Goal: Transaction & Acquisition: Download file/media

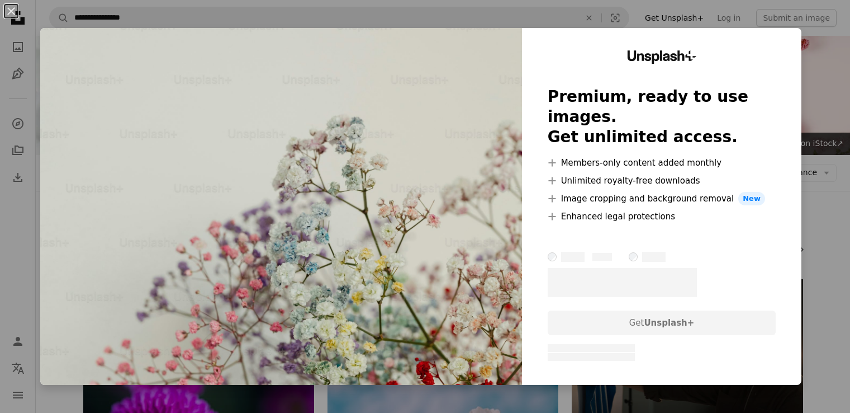
scroll to position [671, 0]
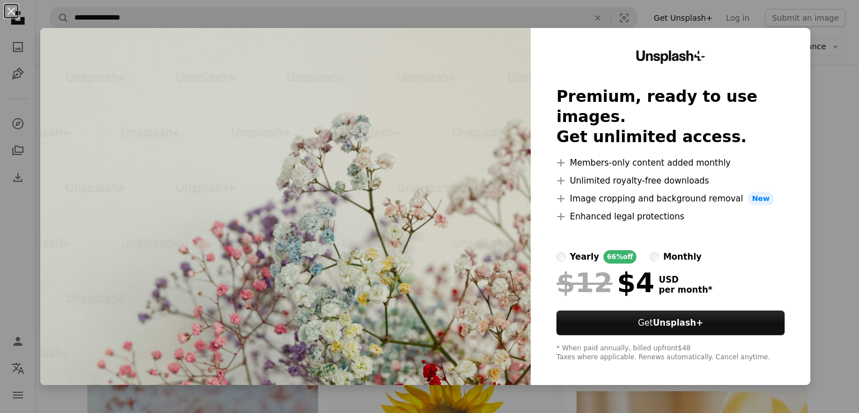
click at [391, 143] on img at bounding box center [285, 206] width 490 height 357
click at [13, 7] on button "An X shape" at bounding box center [10, 10] width 13 height 13
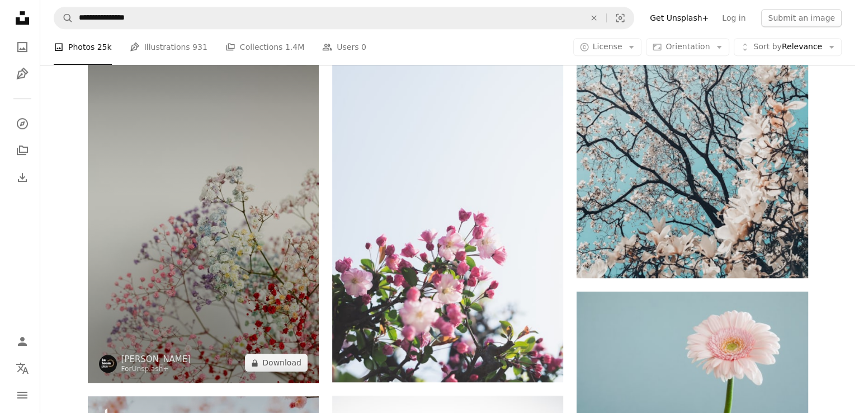
scroll to position [503, 0]
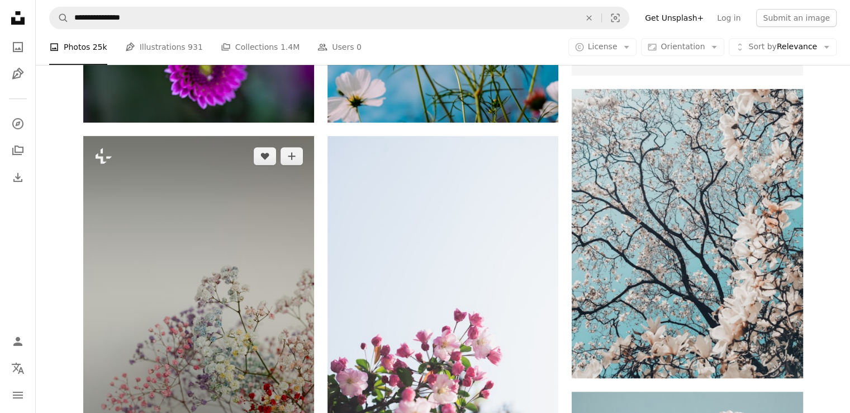
click at [239, 257] on img at bounding box center [198, 309] width 231 height 347
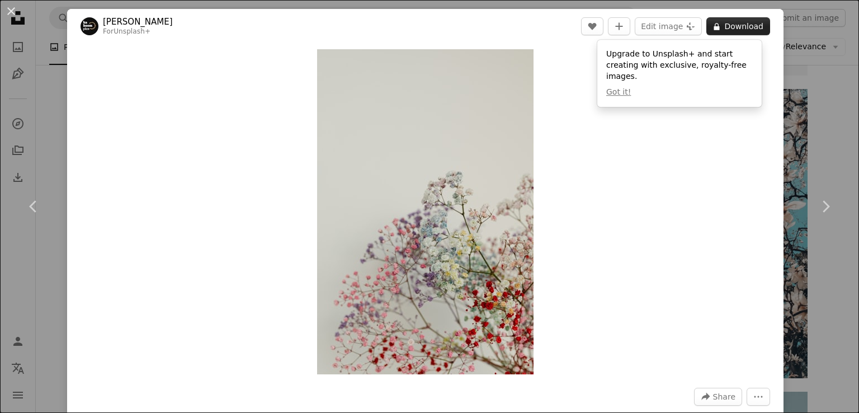
click at [722, 25] on button "A lock Download" at bounding box center [738, 26] width 64 height 18
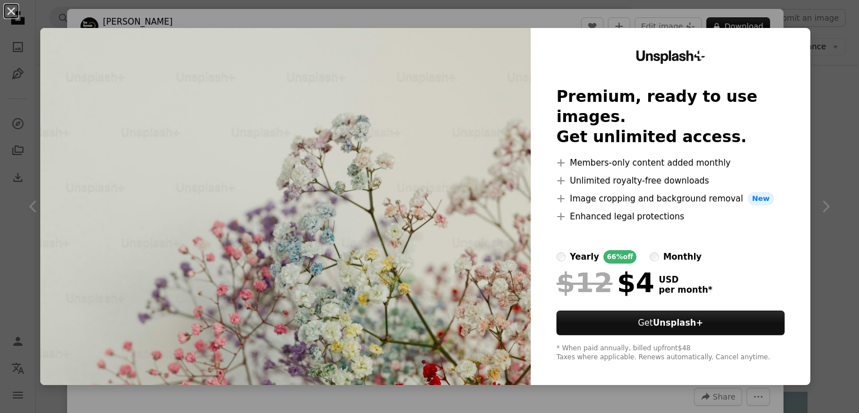
click at [371, 167] on img at bounding box center [285, 206] width 490 height 357
click at [15, 12] on button "An X shape" at bounding box center [10, 10] width 13 height 13
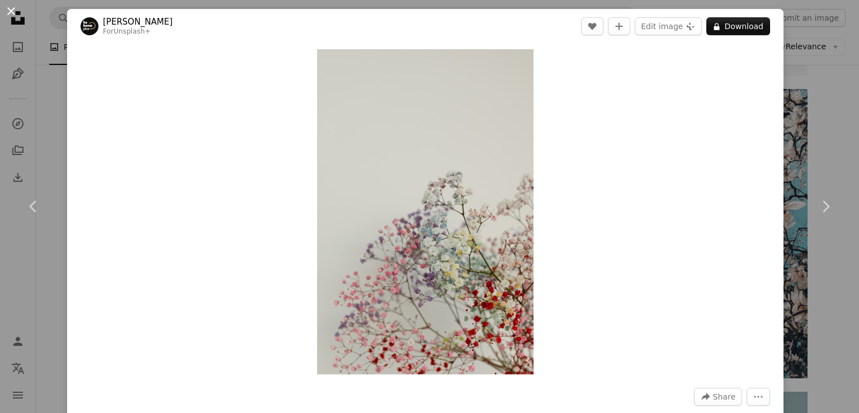
click at [16, 11] on button "An X shape" at bounding box center [10, 10] width 13 height 13
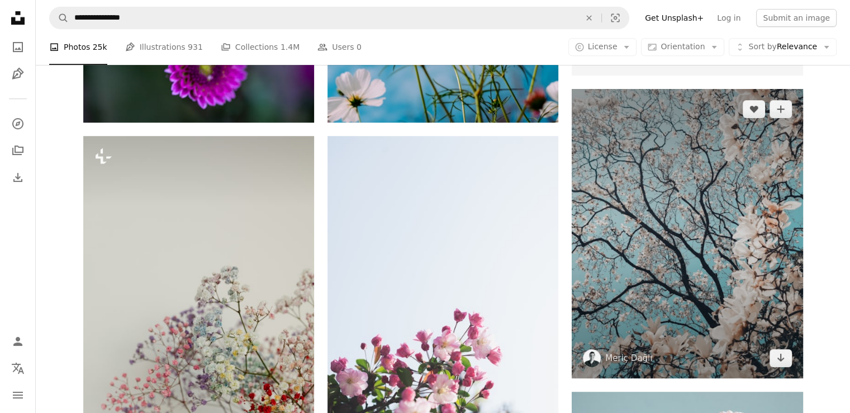
click at [718, 264] on img at bounding box center [687, 233] width 231 height 289
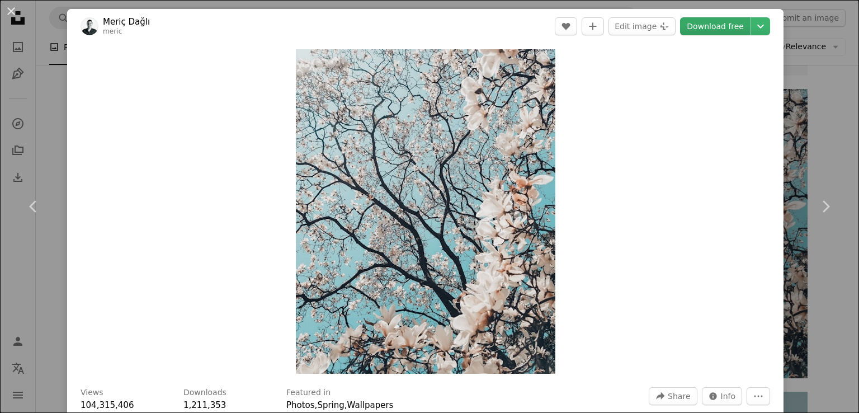
click at [715, 25] on link "Download free" at bounding box center [715, 26] width 70 height 18
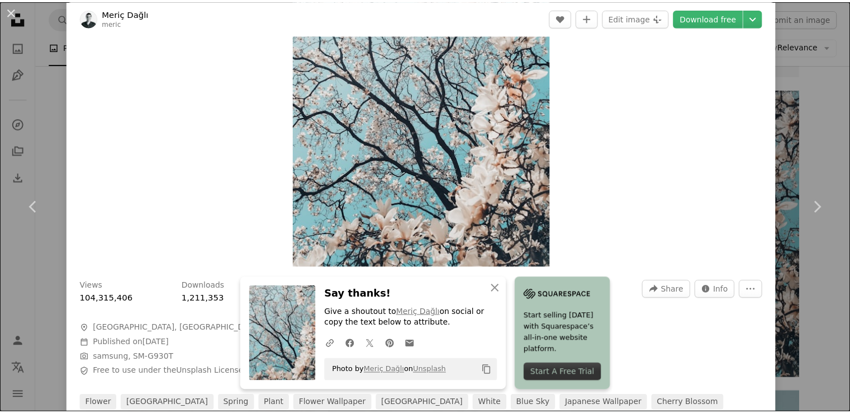
scroll to position [112, 0]
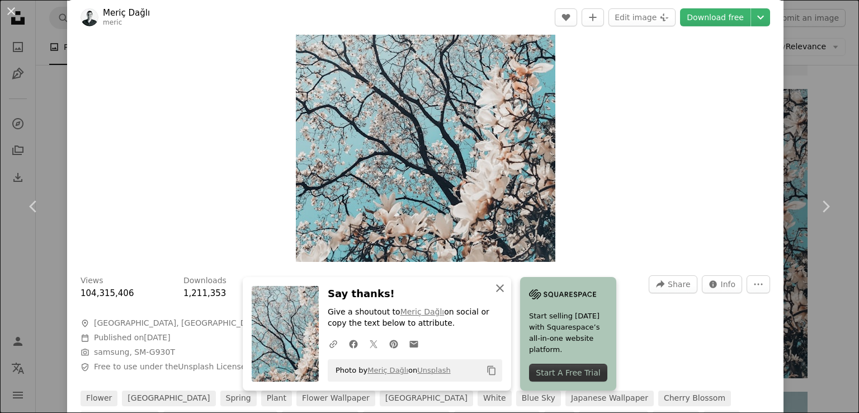
click at [495, 283] on icon "An X shape" at bounding box center [499, 287] width 13 height 13
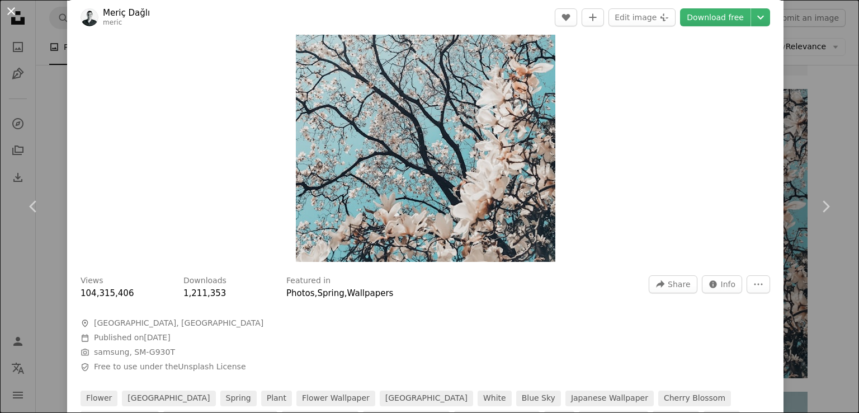
click at [10, 6] on button "An X shape" at bounding box center [10, 10] width 13 height 13
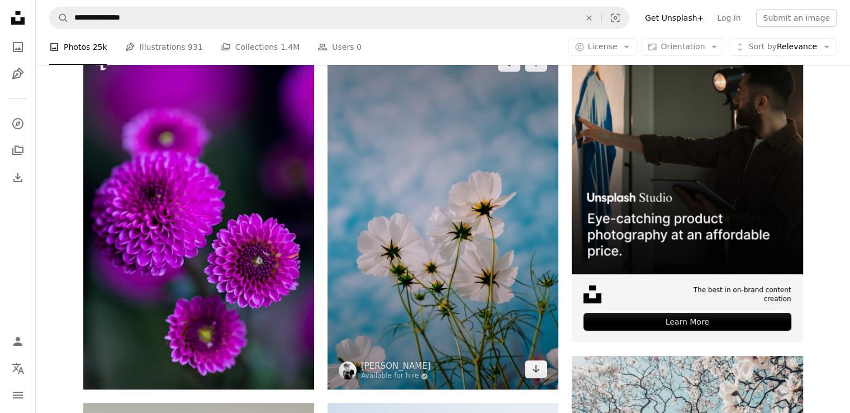
scroll to position [280, 0]
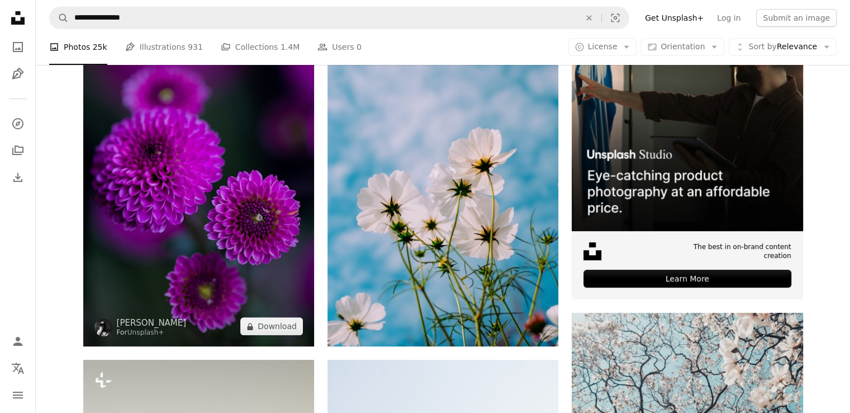
click at [145, 163] on img at bounding box center [198, 172] width 231 height 347
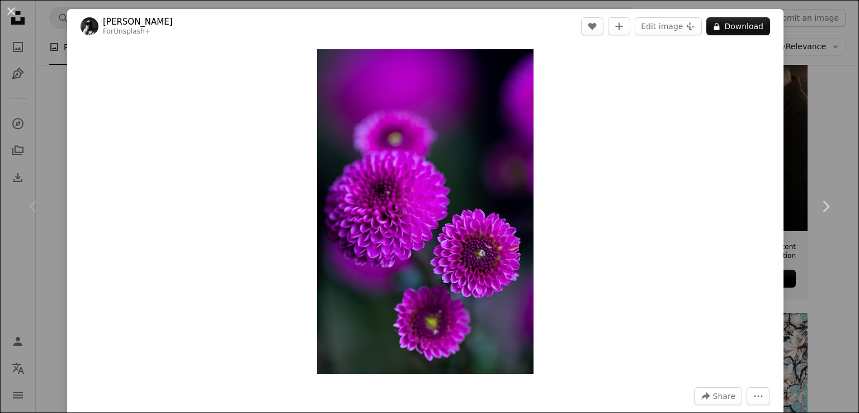
drag, startPoint x: 7, startPoint y: 7, endPoint x: 16, endPoint y: 15, distance: 11.5
click at [8, 8] on button "An X shape" at bounding box center [10, 10] width 13 height 13
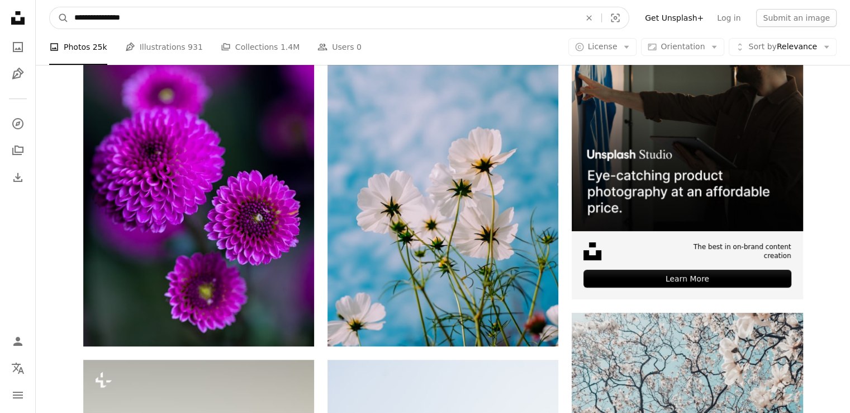
click at [601, 16] on icon "An X shape" at bounding box center [589, 17] width 25 height 9
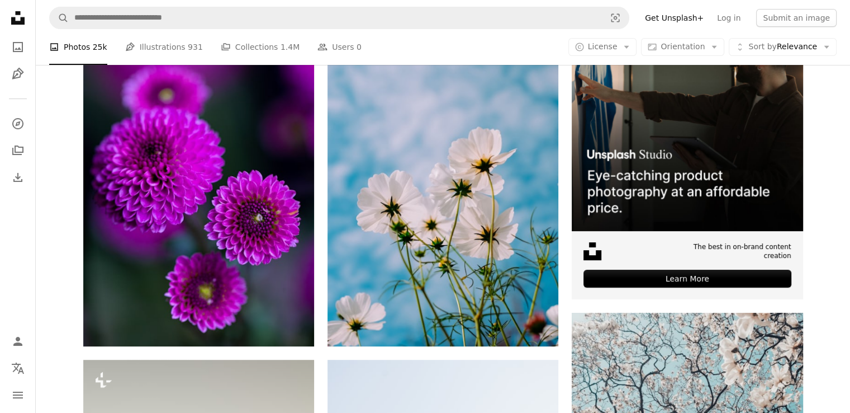
click at [408, 4] on nav "A magnifying glass Visual search Filters Get Unsplash+ Log in Submit an image" at bounding box center [443, 18] width 815 height 36
